Goal: Book appointment/travel/reservation

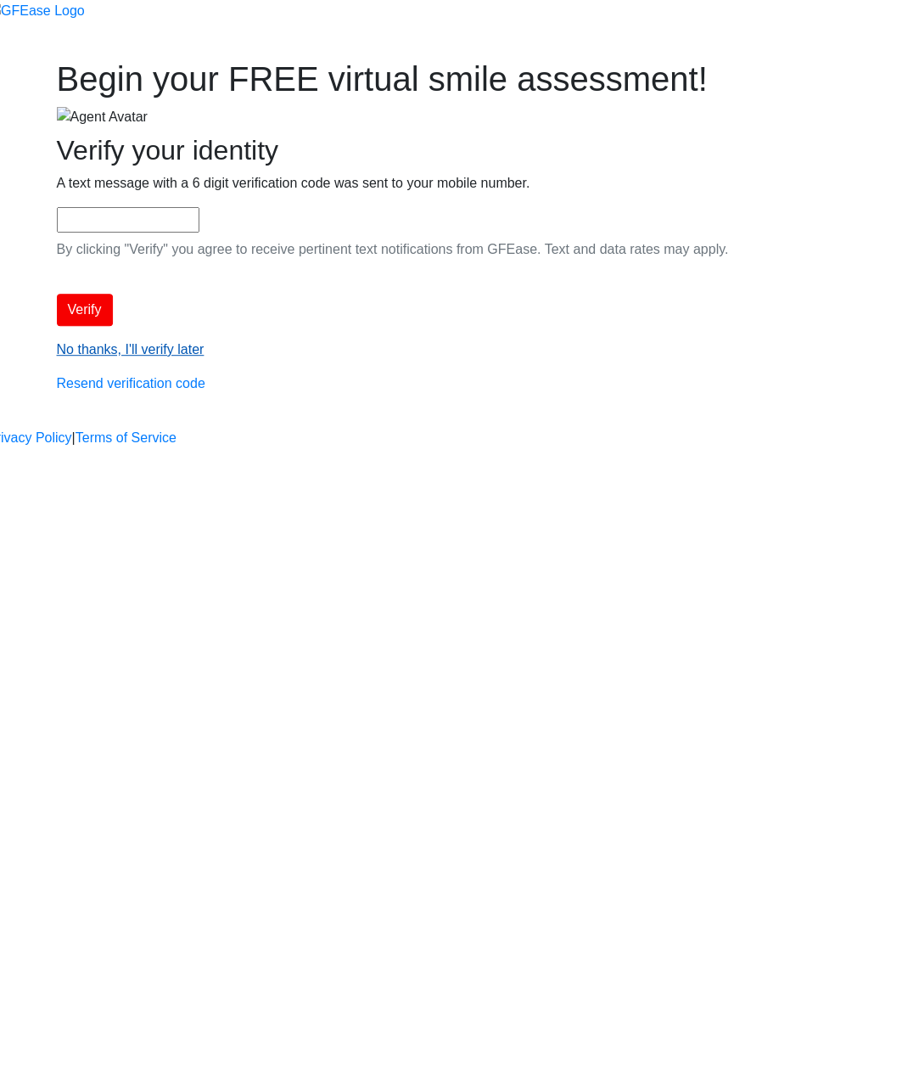
click at [205, 357] on link "No thanks, I'll verify later" at bounding box center [131, 349] width 148 height 14
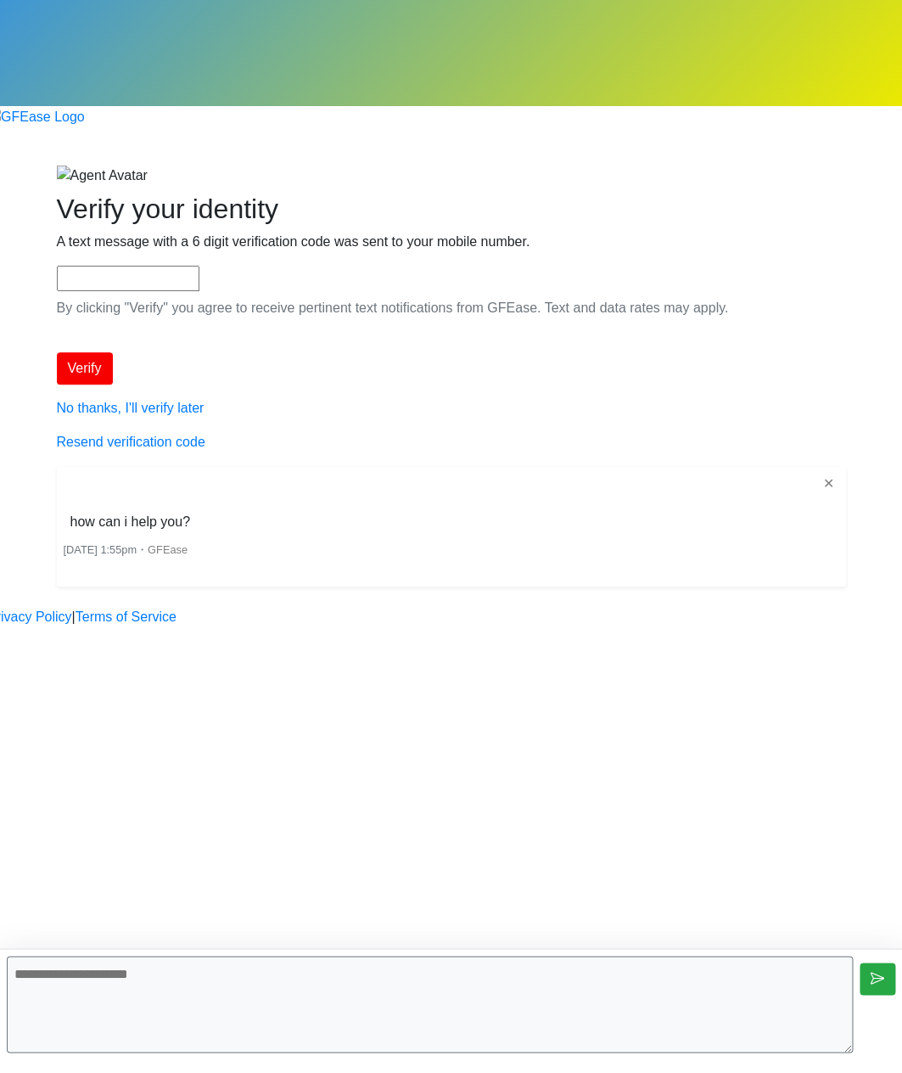
click at [211, 997] on textarea at bounding box center [430, 1004] width 846 height 97
type textarea "**********"
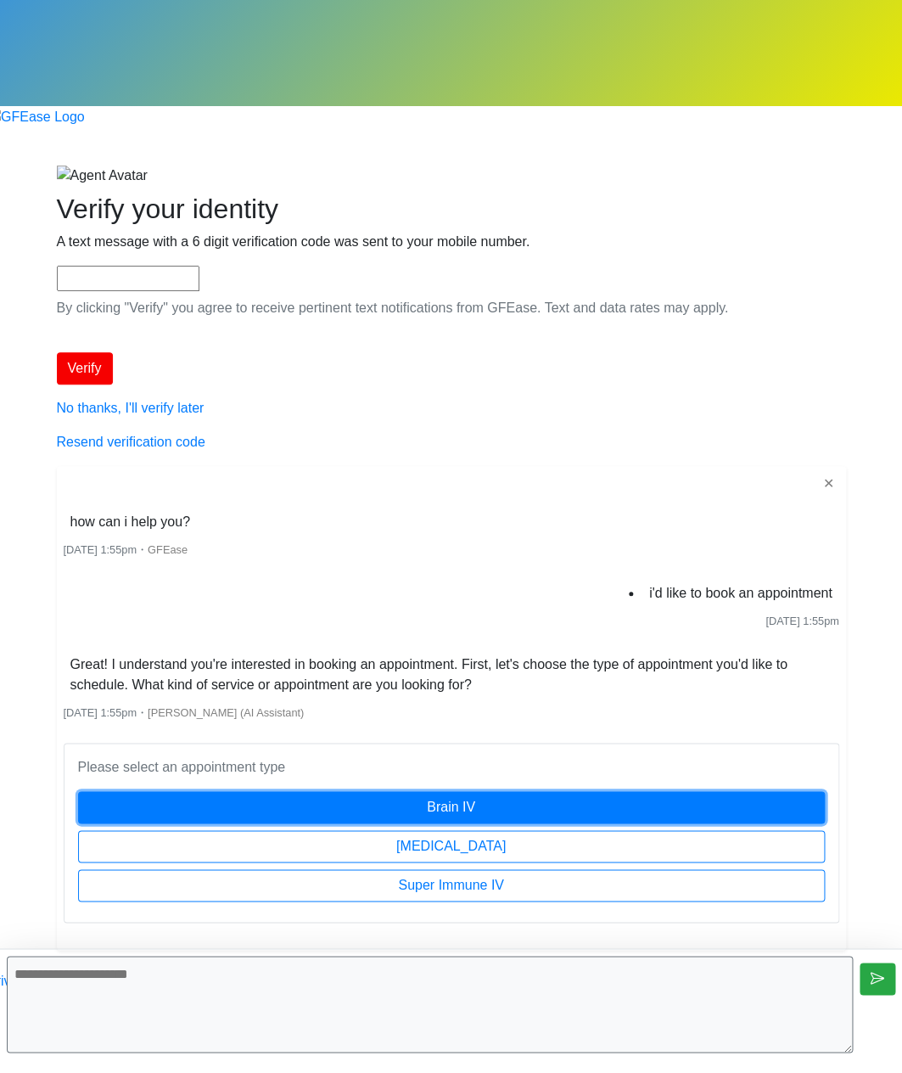
click at [457, 791] on button "Brain IV" at bounding box center [451, 807] width 747 height 32
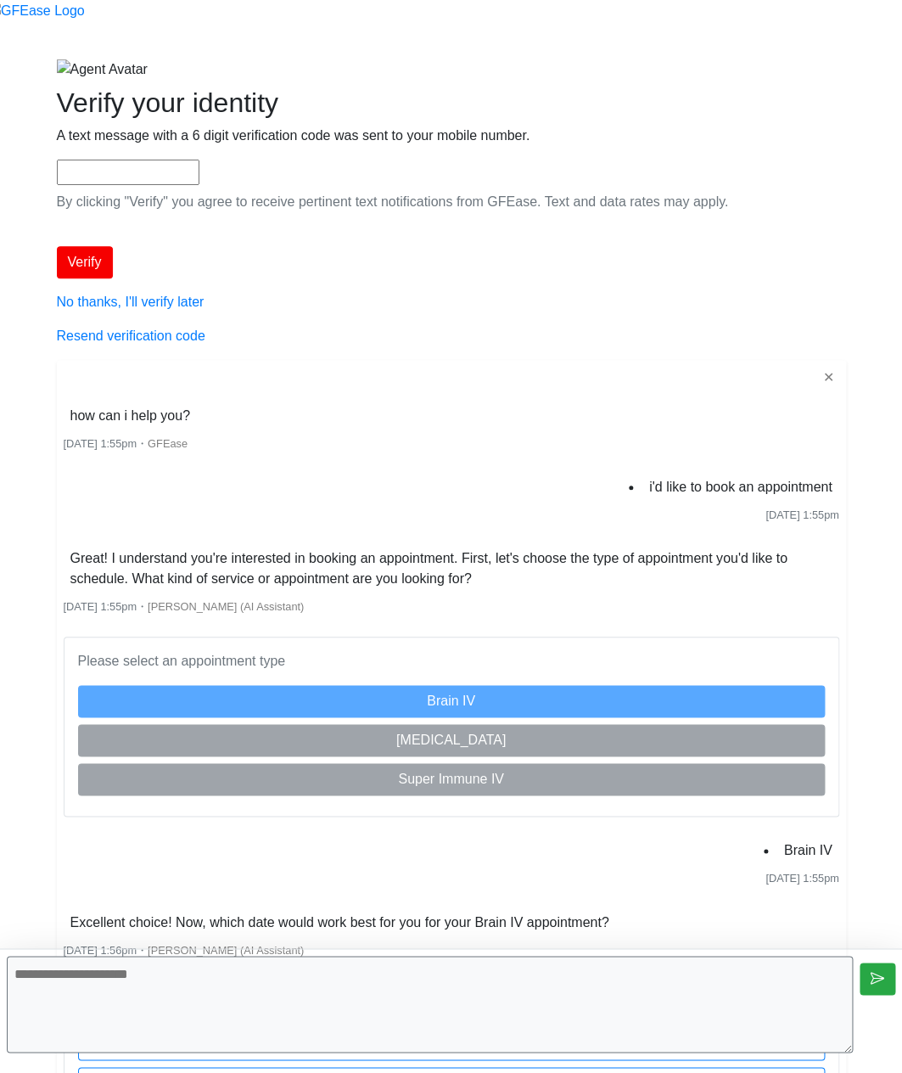
scroll to position [249, 0]
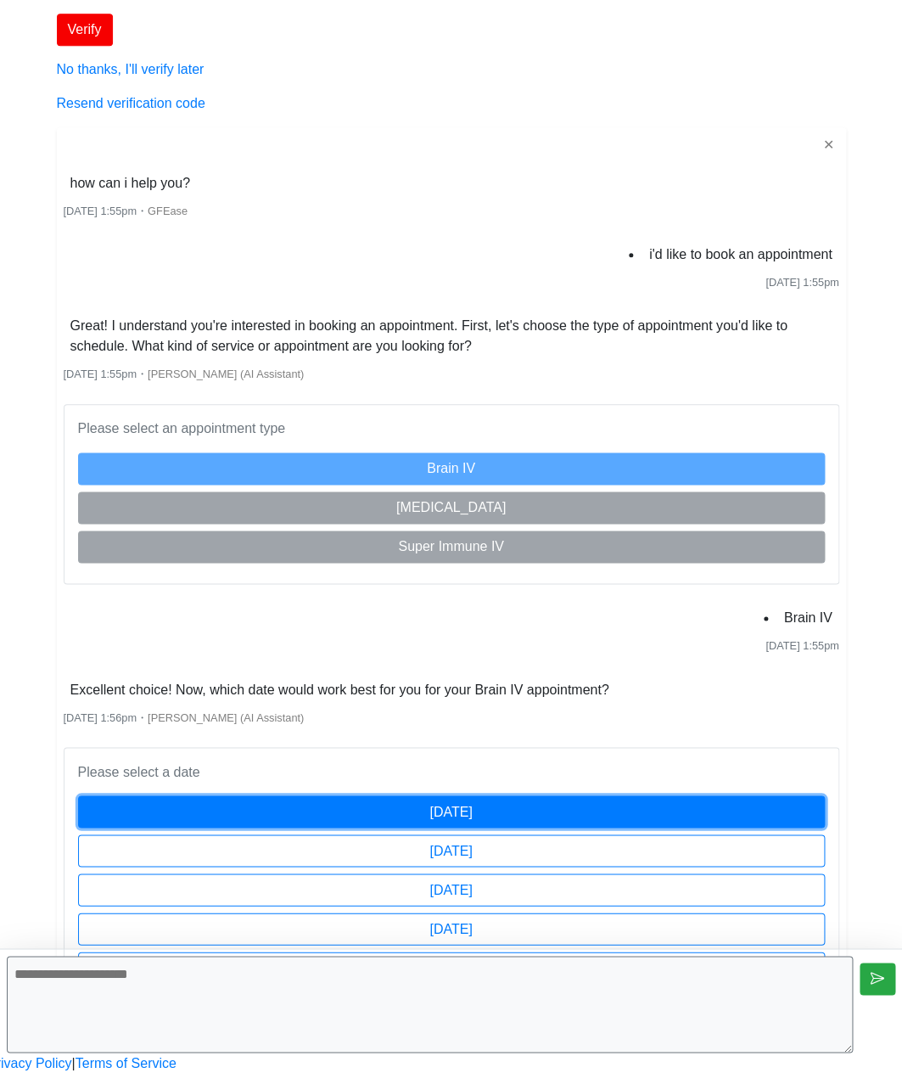
click at [576, 795] on button "[DATE]" at bounding box center [451, 811] width 747 height 32
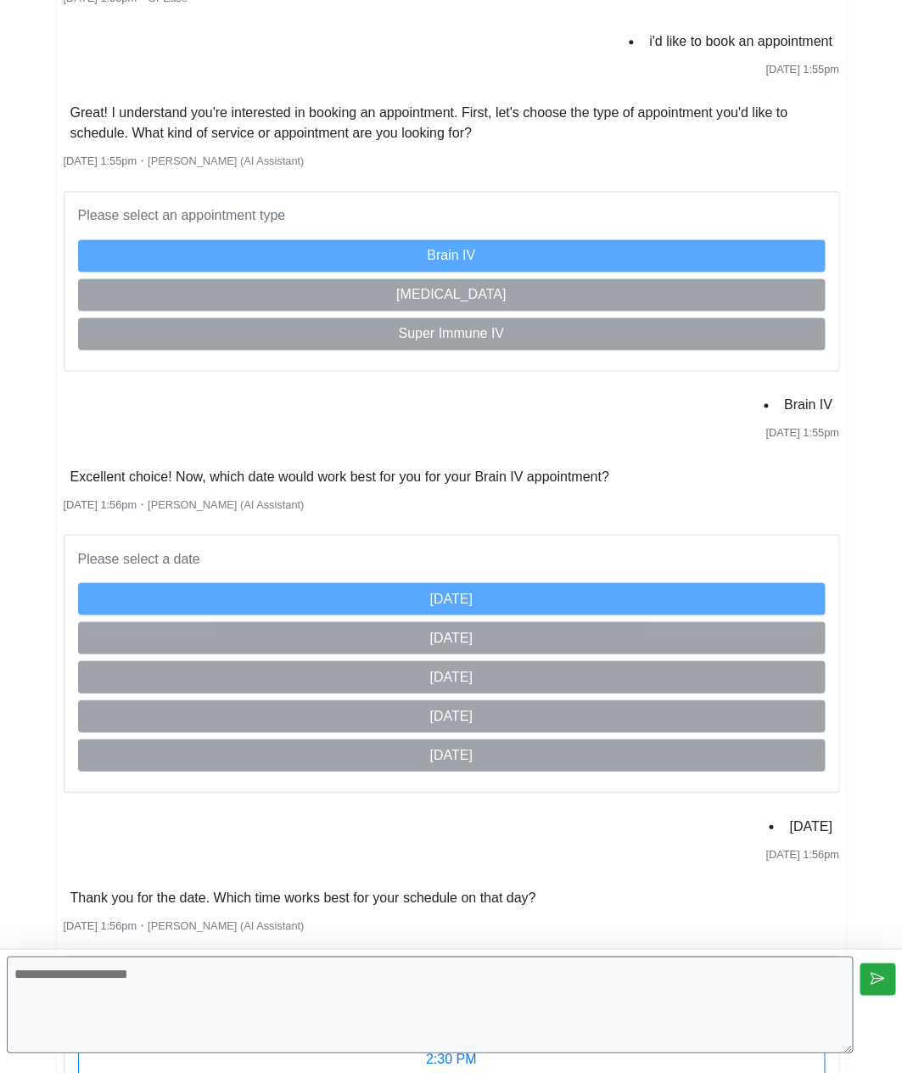
scroll to position [729, 0]
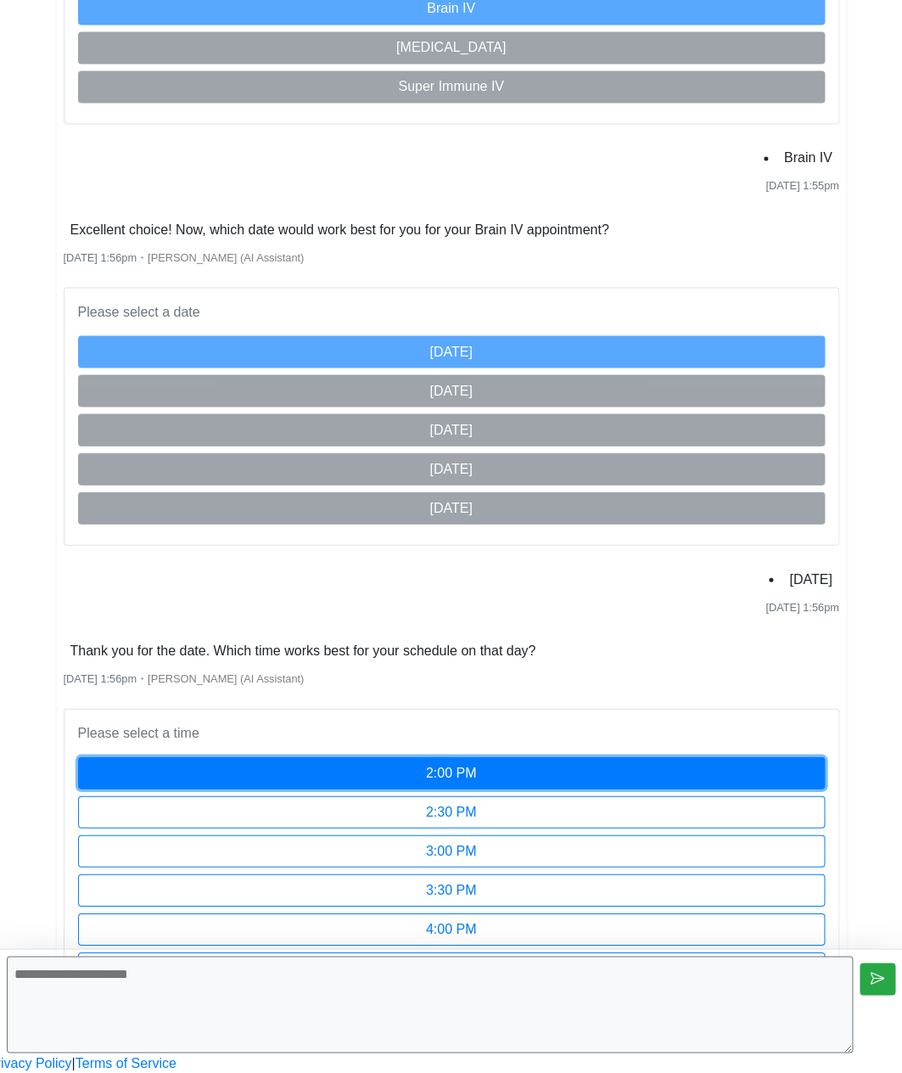
click at [508, 756] on button "2:00 PM" at bounding box center [451, 772] width 747 height 32
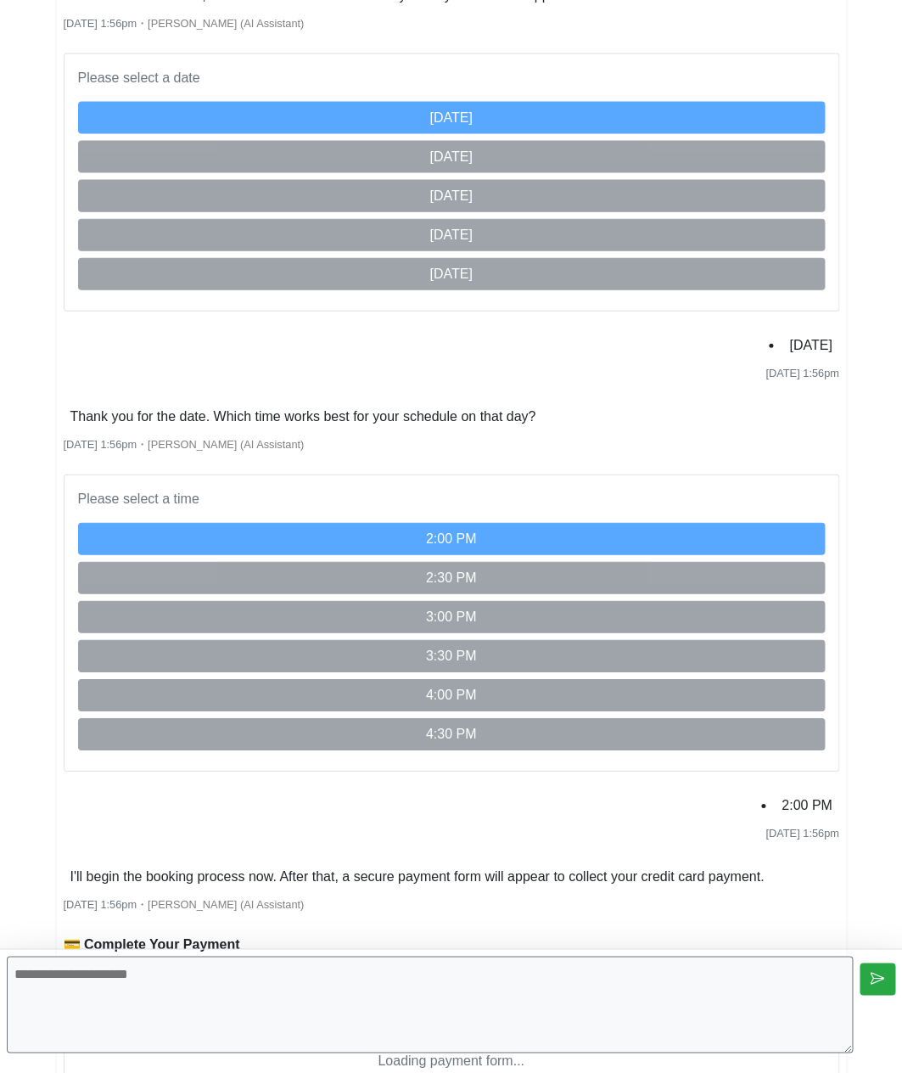
scroll to position [1098, 0]
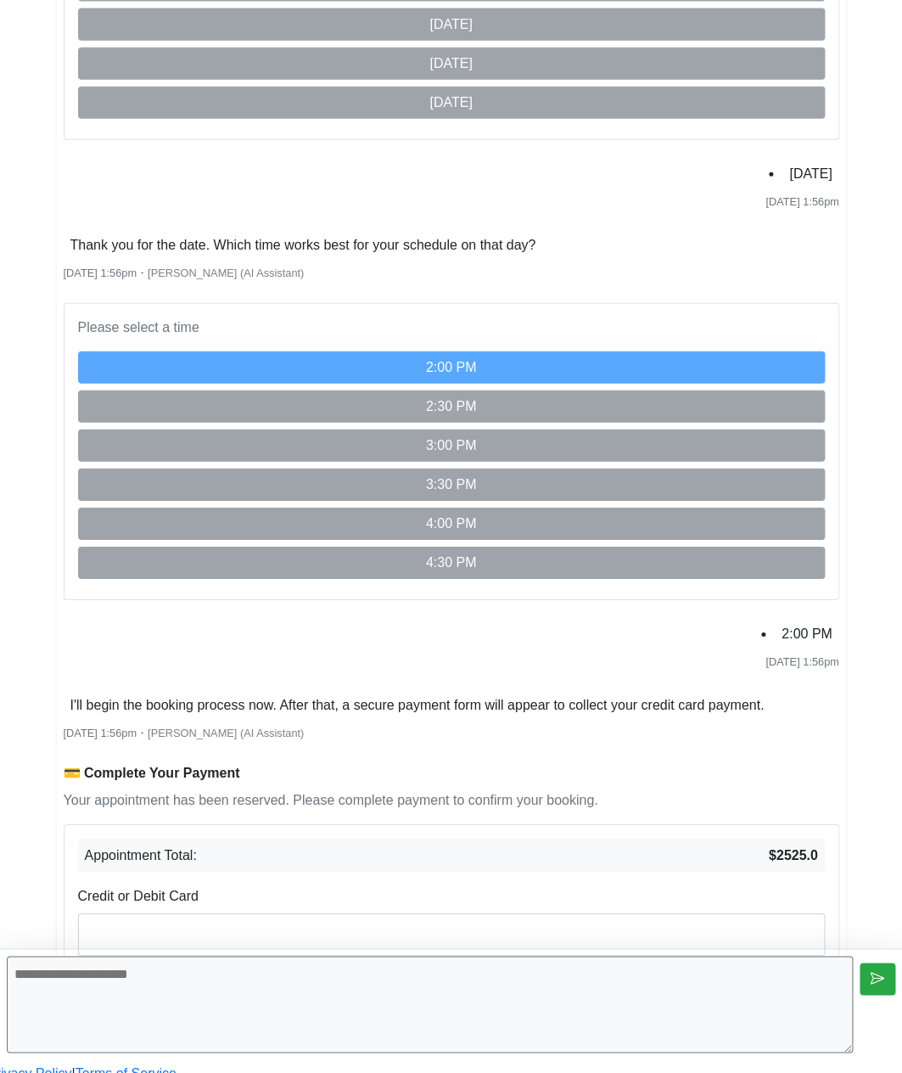
click at [619, 913] on div at bounding box center [451, 934] width 747 height 42
click at [587, 969] on button "Pay Now ($2525.0)" at bounding box center [451, 985] width 747 height 32
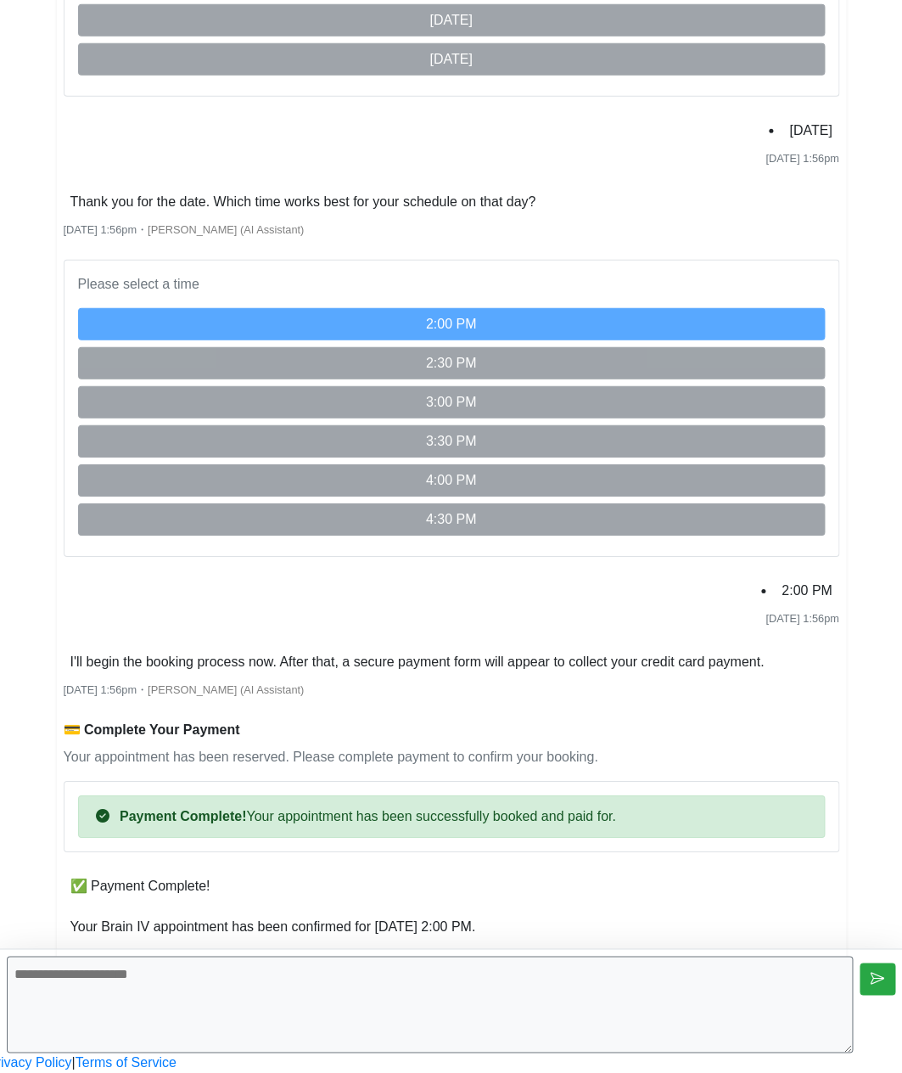
scroll to position [1300, 0]
